Goal: Transaction & Acquisition: Purchase product/service

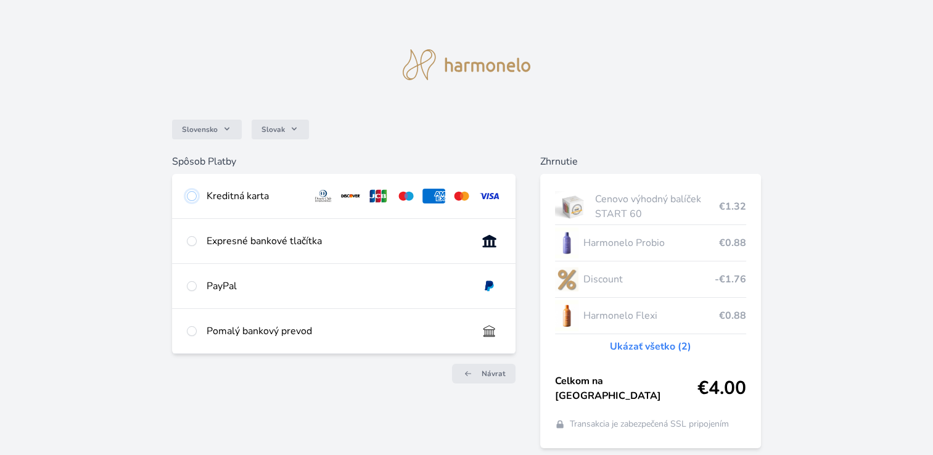
click at [192, 197] on input "radio" at bounding box center [192, 196] width 10 height 10
radio input "true"
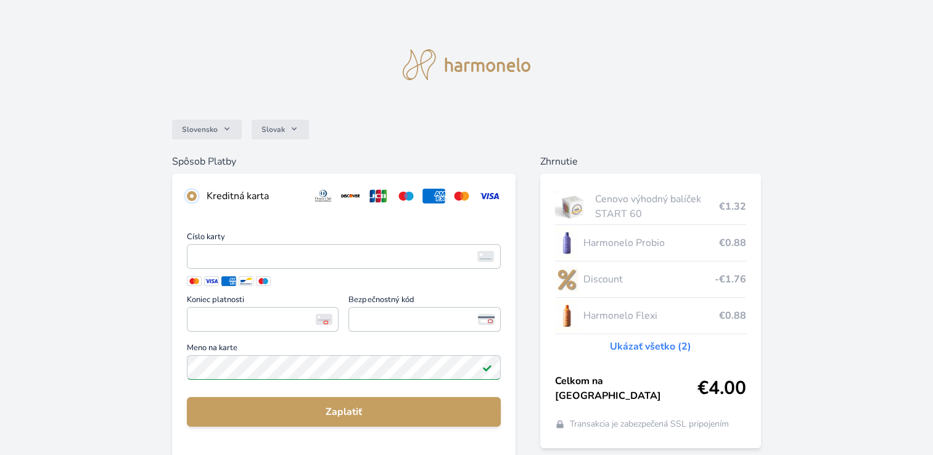
click at [192, 197] on input "radio" at bounding box center [192, 196] width 10 height 10
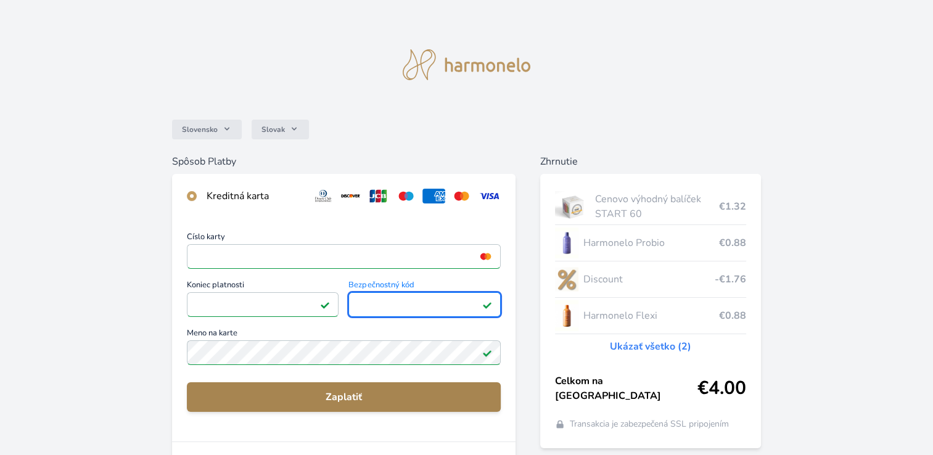
click at [352, 403] on span "Zaplatiť" at bounding box center [344, 397] width 294 height 15
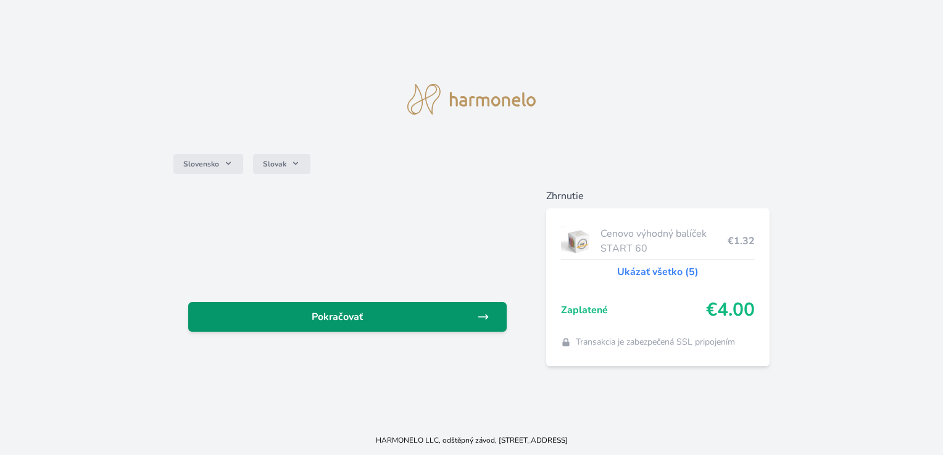
click at [416, 315] on span "Pokračovať" at bounding box center [337, 317] width 278 height 15
